Goal: Task Accomplishment & Management: Use online tool/utility

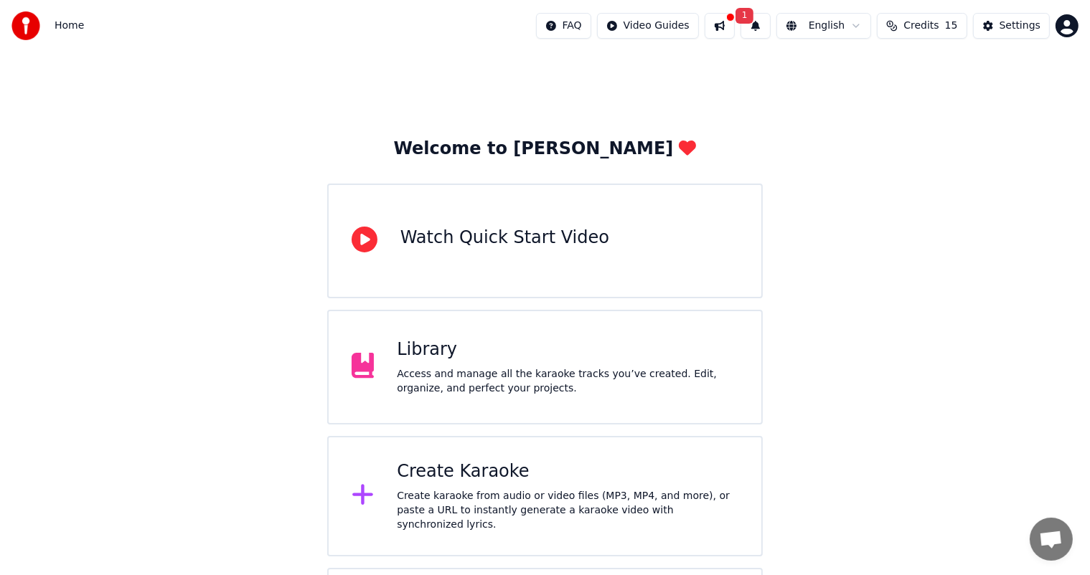
click at [715, 28] on button at bounding box center [720, 26] width 30 height 26
click at [750, 23] on button "1" at bounding box center [756, 26] width 30 height 26
click at [1008, 20] on div "Settings" at bounding box center [1020, 26] width 41 height 14
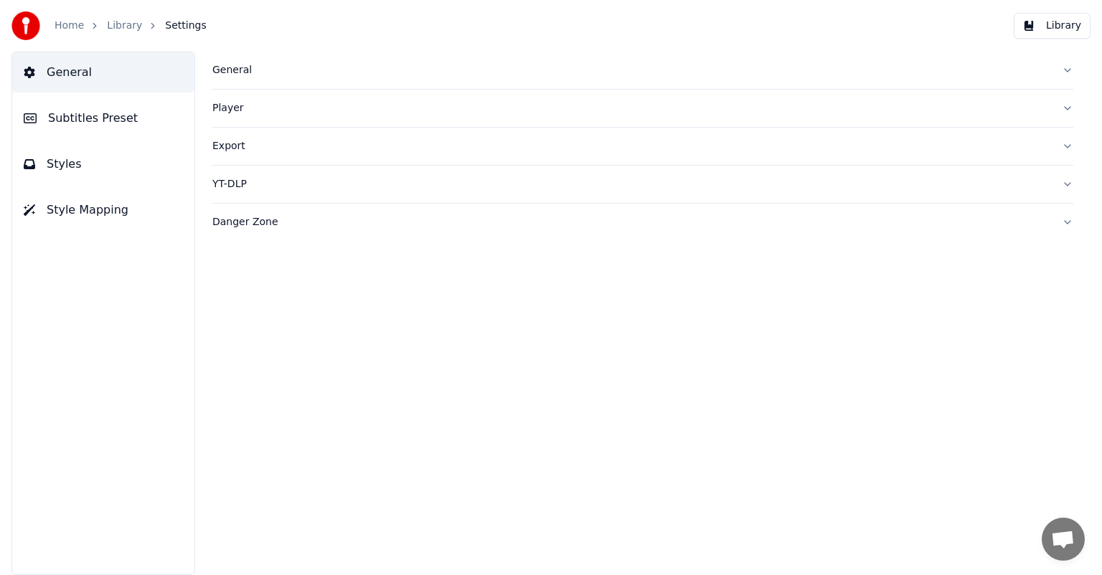
click at [94, 116] on span "Subtitles Preset" at bounding box center [93, 118] width 90 height 17
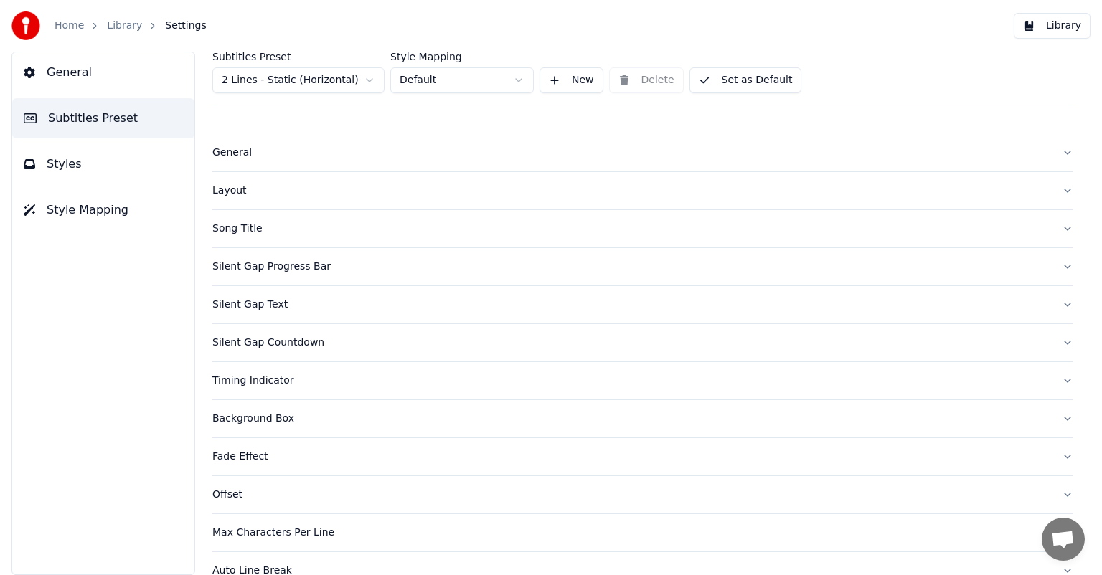
click at [72, 25] on link "Home" at bounding box center [69, 26] width 29 height 14
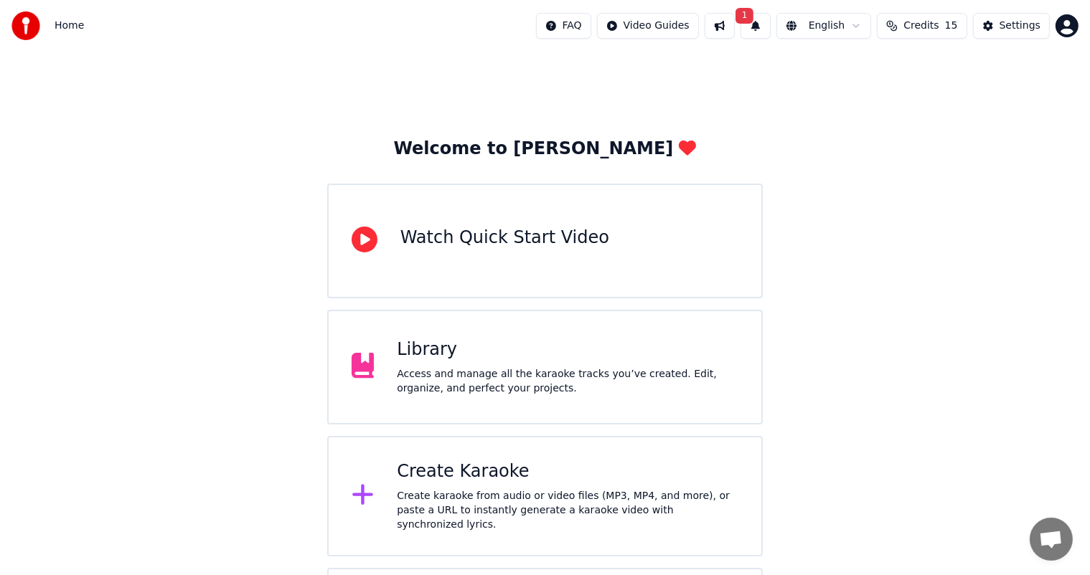
click at [509, 384] on div "Access and manage all the karaoke tracks you’ve created. Edit, organize, and pe…" at bounding box center [568, 381] width 342 height 29
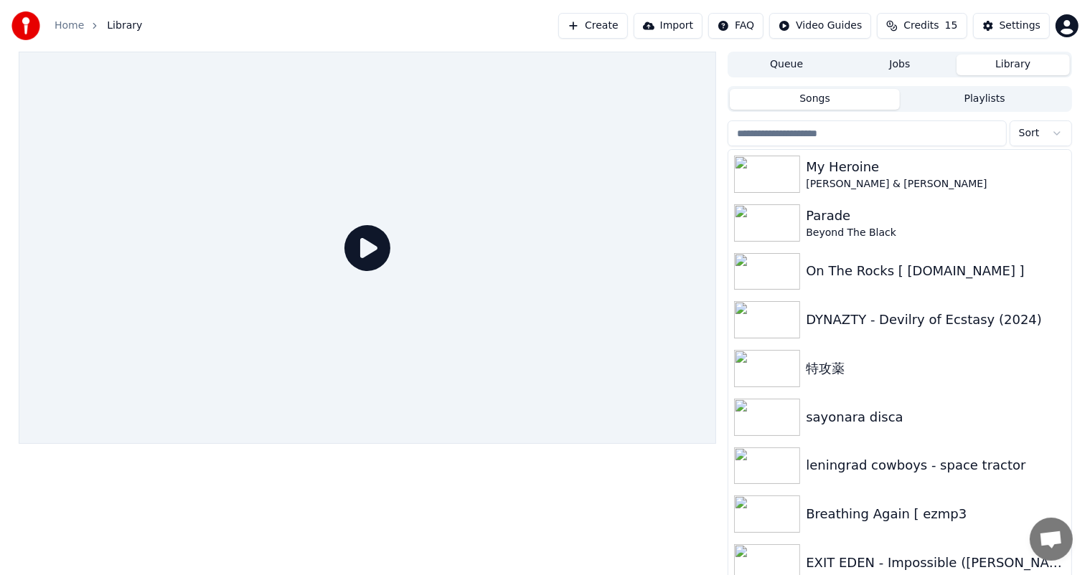
click at [69, 20] on link "Home" at bounding box center [69, 26] width 29 height 14
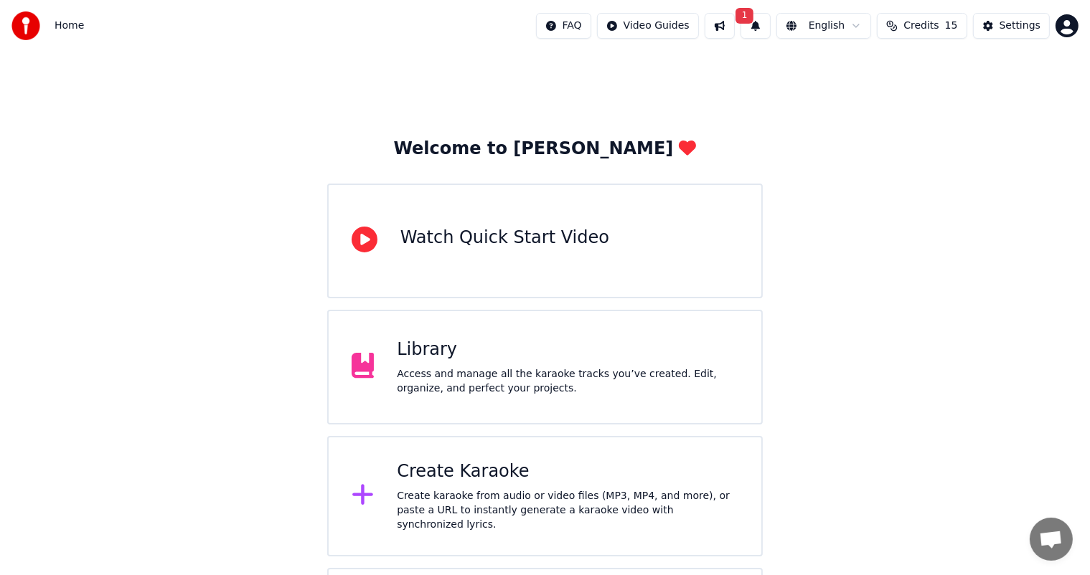
click at [479, 497] on div "Create karaoke from audio or video files (MP3, MP4, and more), or paste a URL t…" at bounding box center [568, 510] width 342 height 43
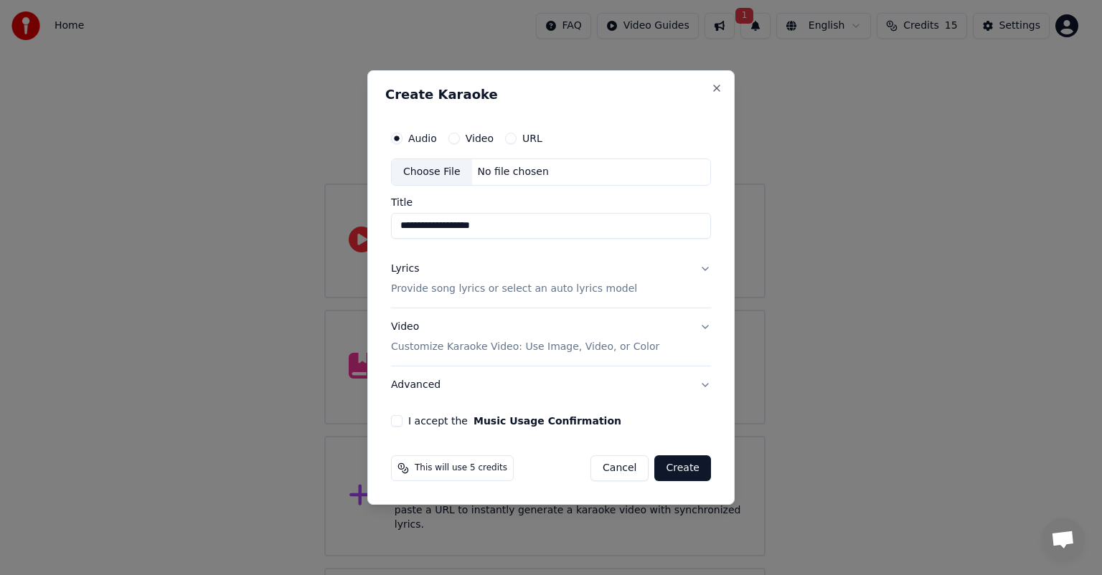
type input "**********"
click at [397, 422] on button "I accept the Music Usage Confirmation" at bounding box center [396, 420] width 11 height 11
click at [661, 276] on button "Lyrics Provide song lyrics or select an auto lyrics model" at bounding box center [551, 278] width 320 height 57
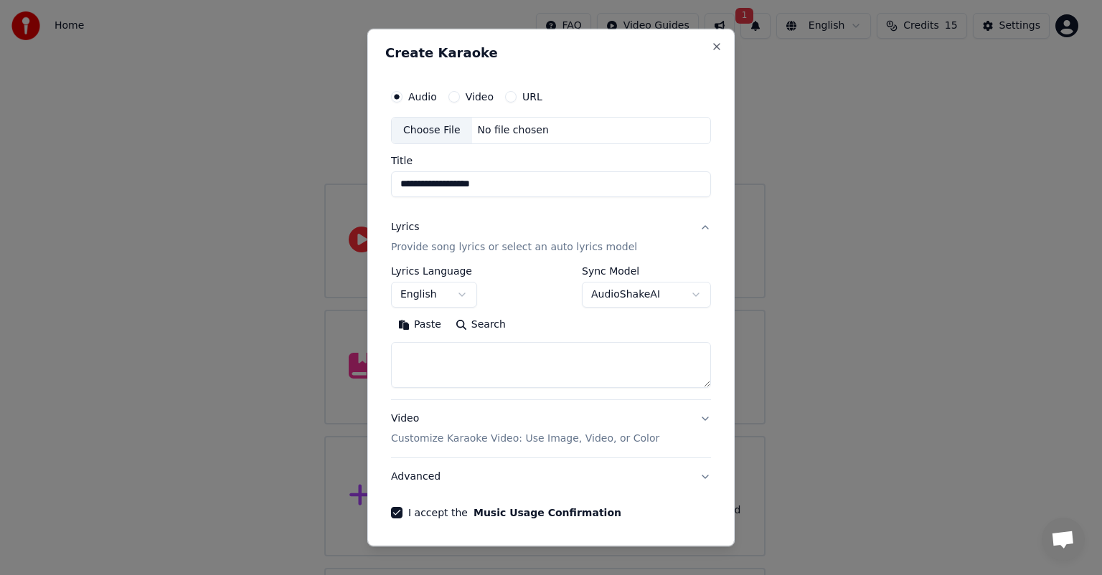
click at [535, 365] on textarea at bounding box center [551, 365] width 320 height 46
paste textarea "**********"
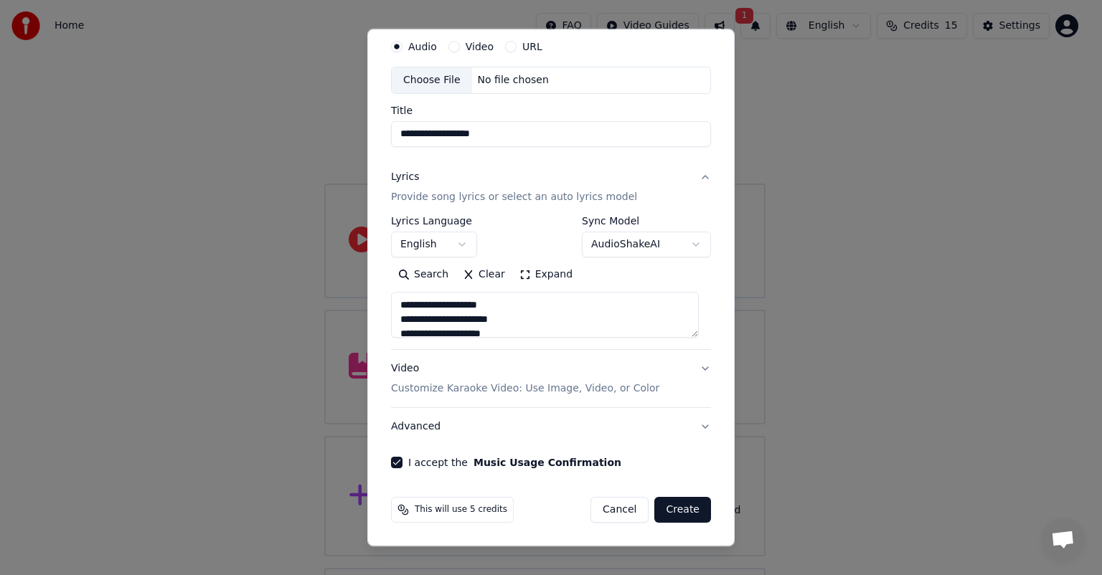
type textarea "**********"
click at [689, 365] on button "Video Customize Karaoke Video: Use Image, Video, or Color" at bounding box center [551, 378] width 320 height 57
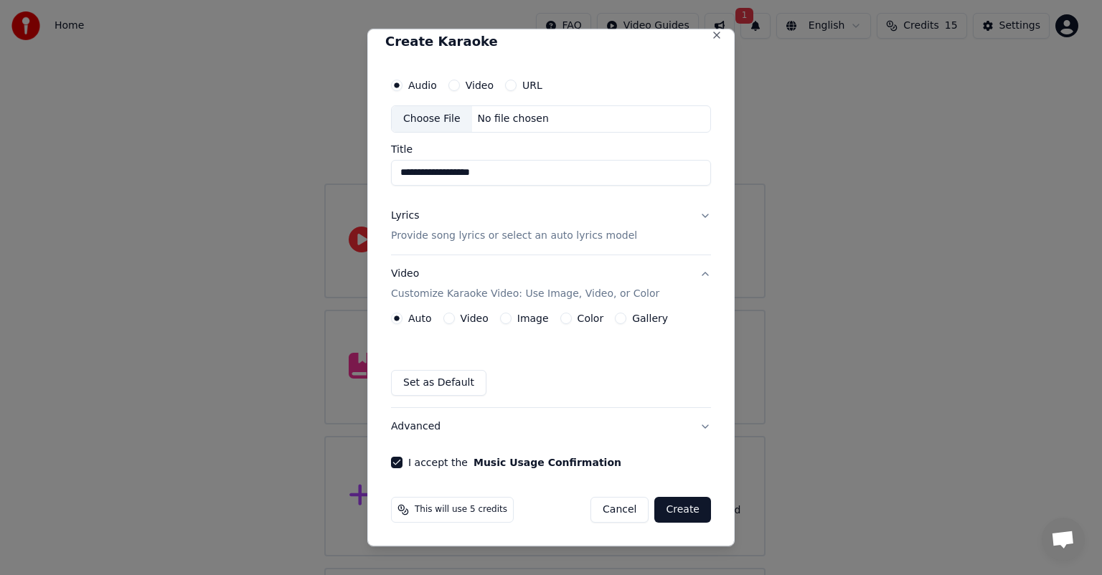
scroll to position [11, 0]
click at [521, 318] on label "Image" at bounding box center [533, 319] width 32 height 10
click at [512, 318] on button "Image" at bounding box center [505, 318] width 11 height 11
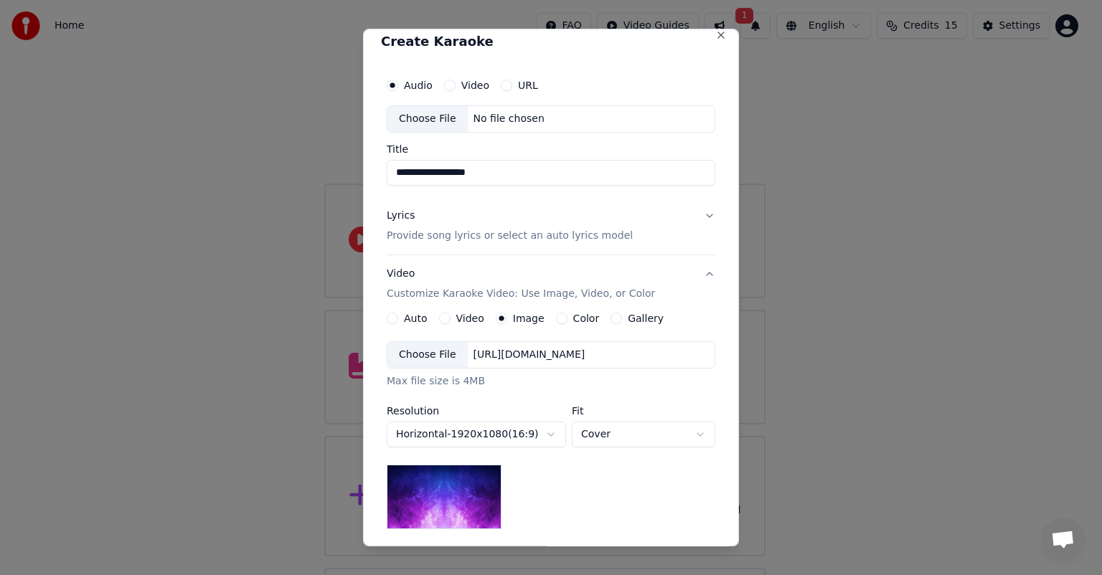
scroll to position [199, 0]
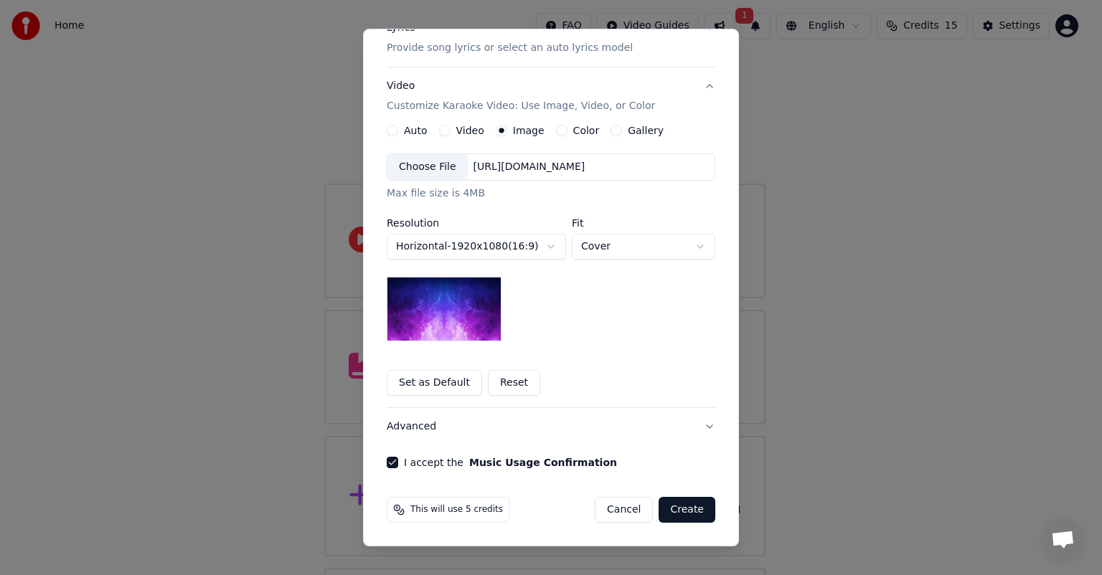
click at [465, 293] on img at bounding box center [444, 309] width 115 height 65
click at [442, 172] on div "Choose File" at bounding box center [427, 167] width 80 height 26
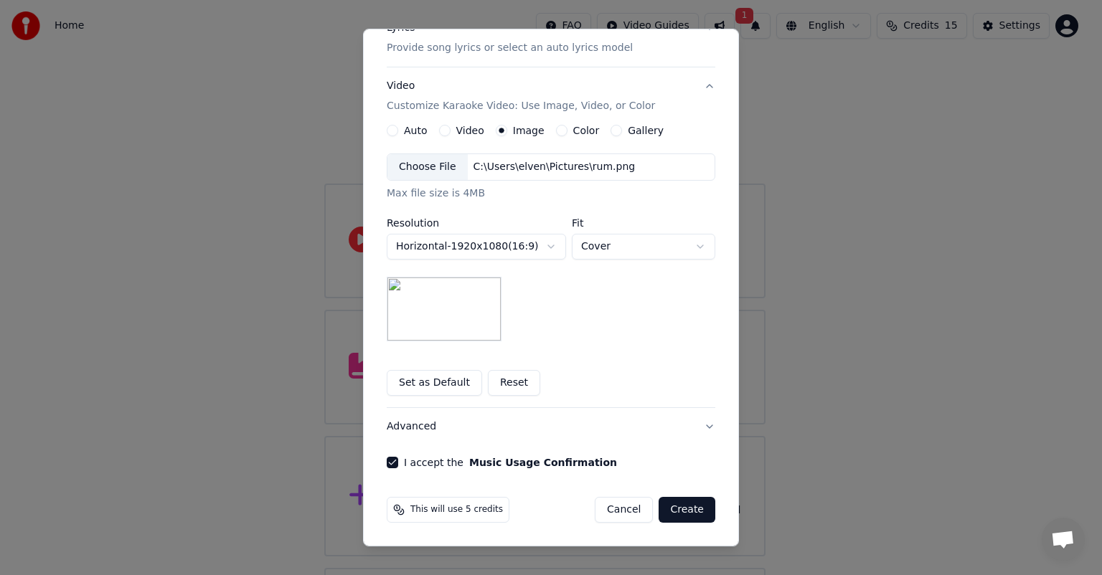
scroll to position [0, 0]
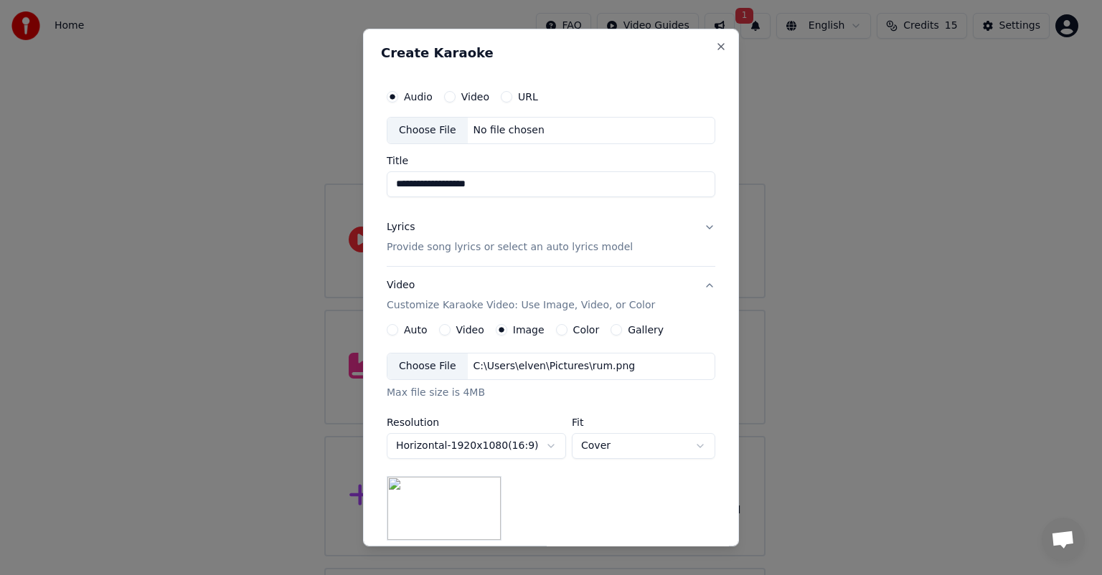
click at [426, 129] on div "Choose File" at bounding box center [427, 131] width 80 height 26
type input "**********"
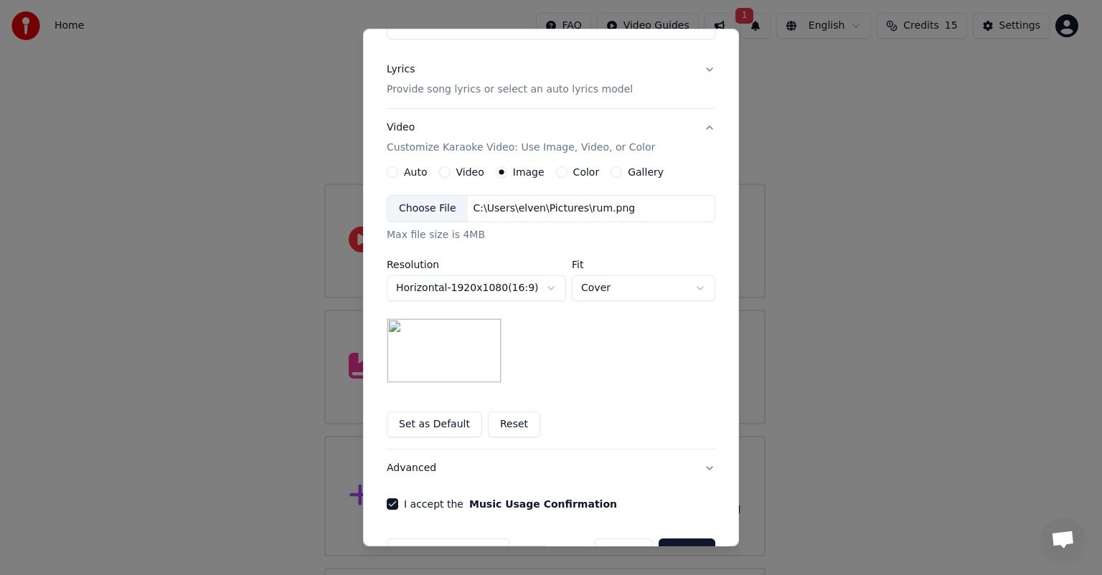
scroll to position [199, 0]
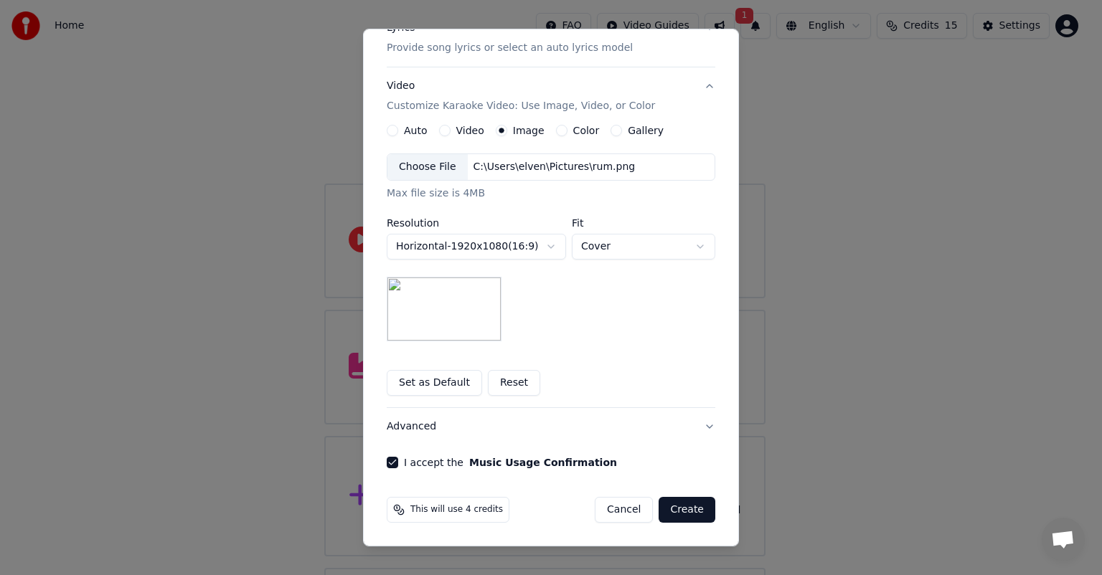
click at [692, 504] on button "Create" at bounding box center [687, 510] width 57 height 26
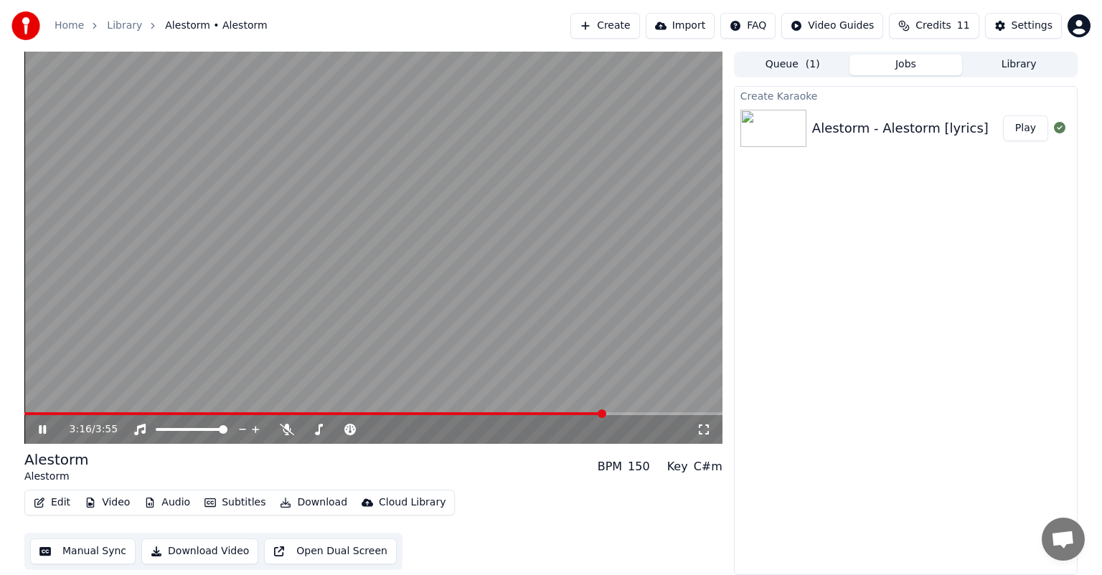
click at [605, 414] on span at bounding box center [373, 414] width 698 height 3
click at [44, 427] on icon at bounding box center [42, 430] width 7 height 9
